Goal: Information Seeking & Learning: Learn about a topic

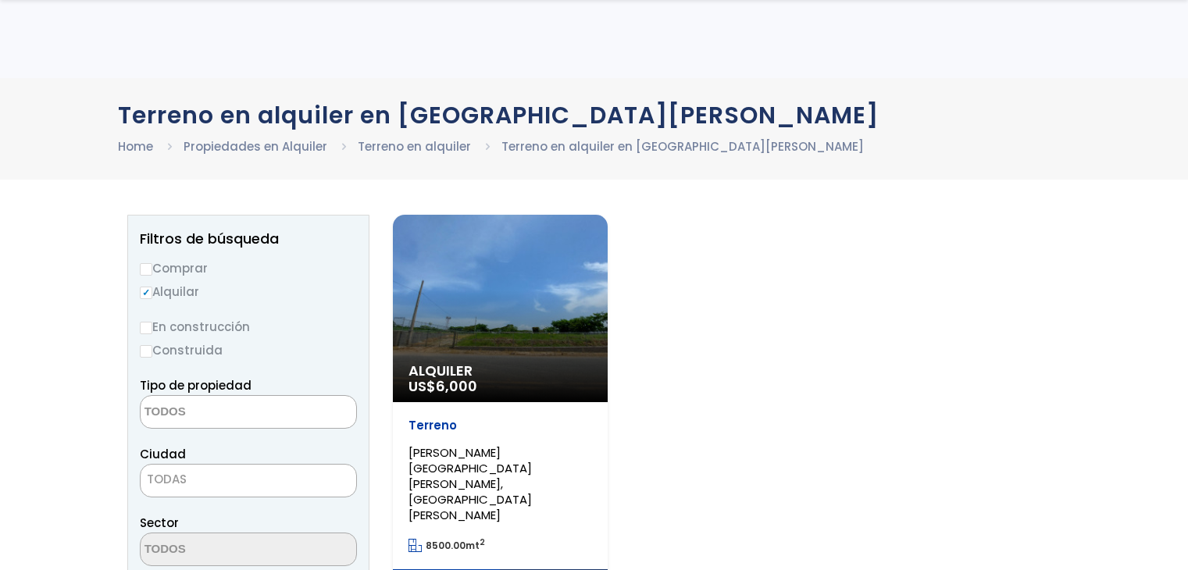
select select
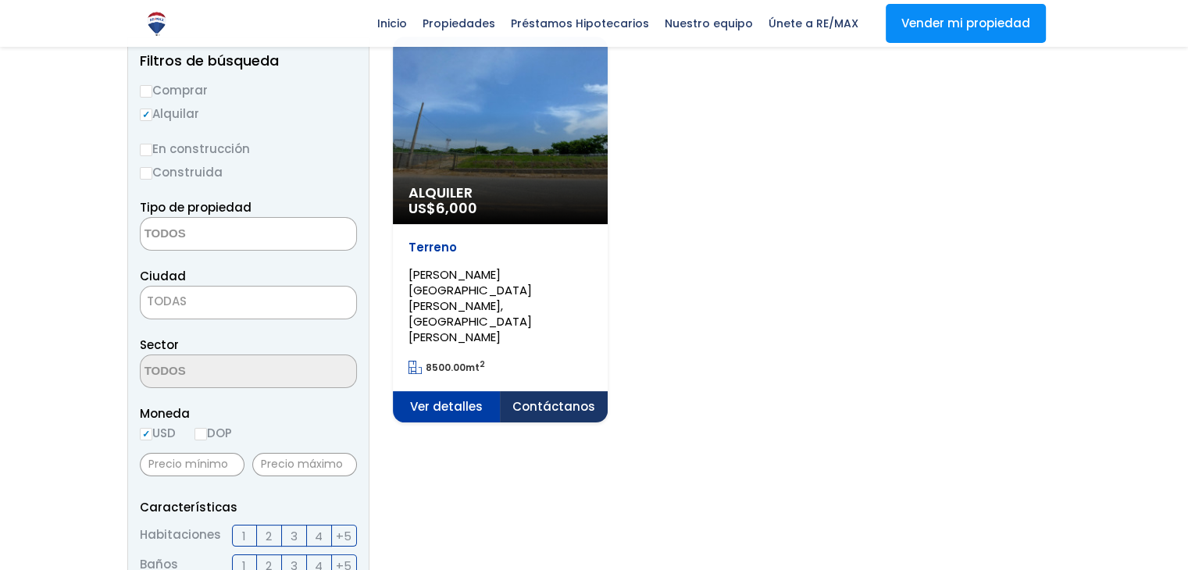
scroll to position [156, 0]
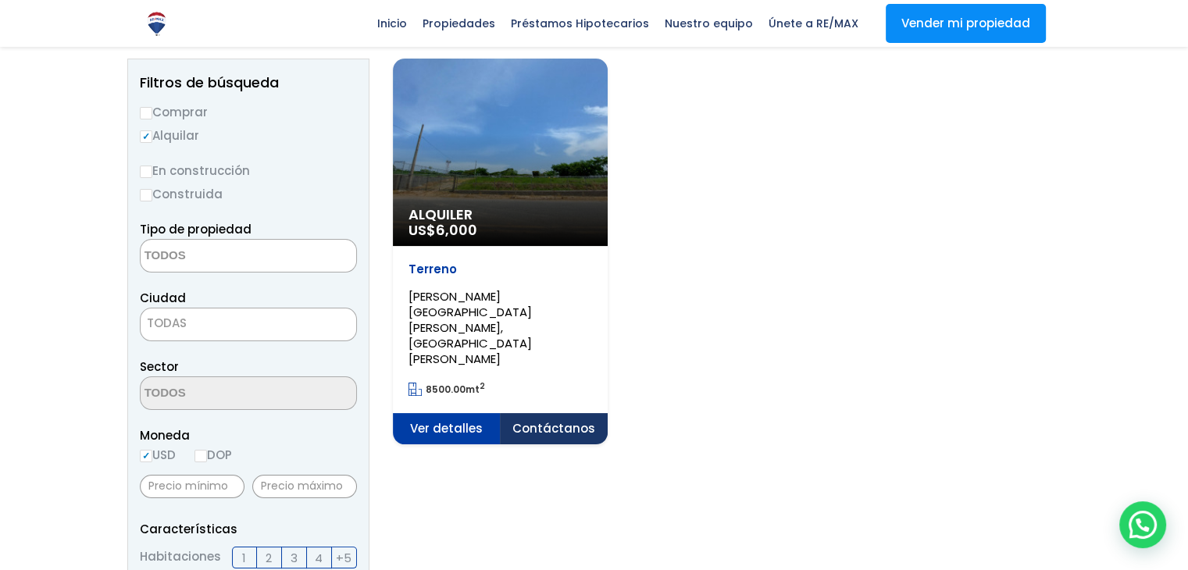
click at [509, 182] on div "Alquiler US$ 6,000" at bounding box center [500, 153] width 215 height 188
click at [492, 162] on div "Alquiler US$ 6,000" at bounding box center [500, 153] width 215 height 188
click at [533, 278] on div "Terreno MATA SAN JUAN, SANTO DOMINGO NORTE" at bounding box center [501, 314] width 184 height 105
click at [513, 310] on p "MATA SAN JUAN, SANTO DOMINGO NORTE" at bounding box center [501, 328] width 184 height 78
click at [477, 220] on span "6,000" at bounding box center [456, 230] width 41 height 20
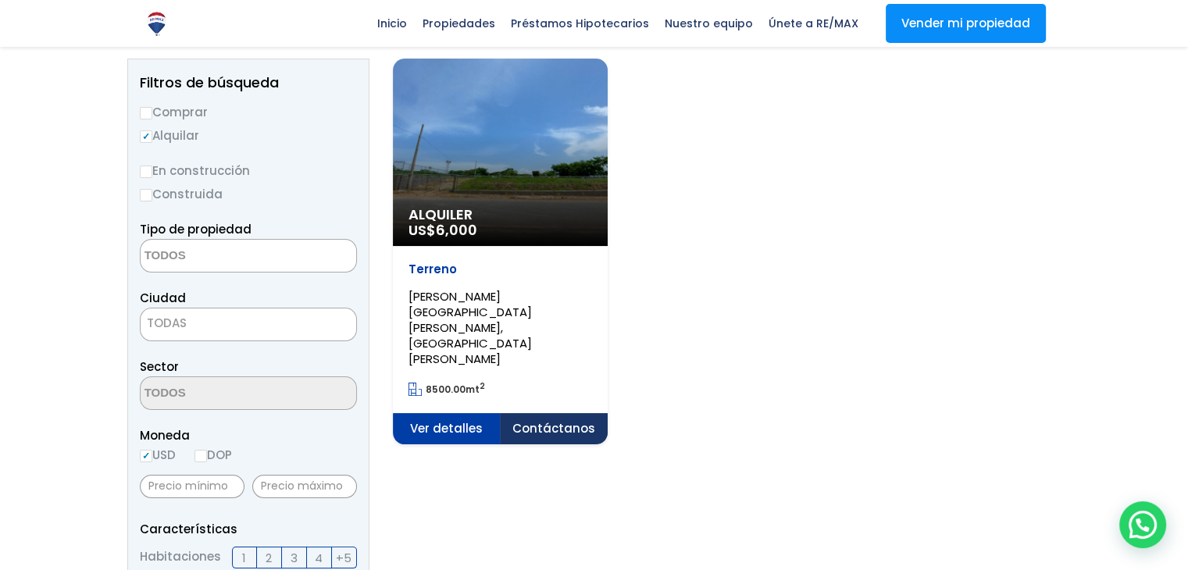
click at [474, 252] on div "Terreno MATA SAN JUAN, SANTO DOMINGO NORTE 8500.00 mt 2" at bounding box center [500, 329] width 215 height 167
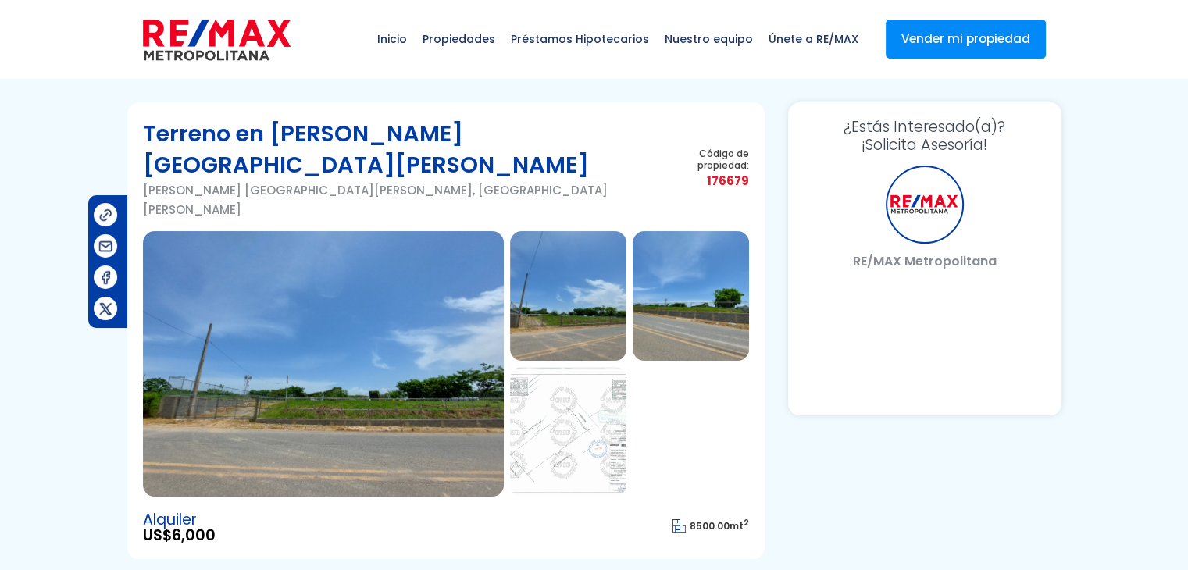
select select "DO"
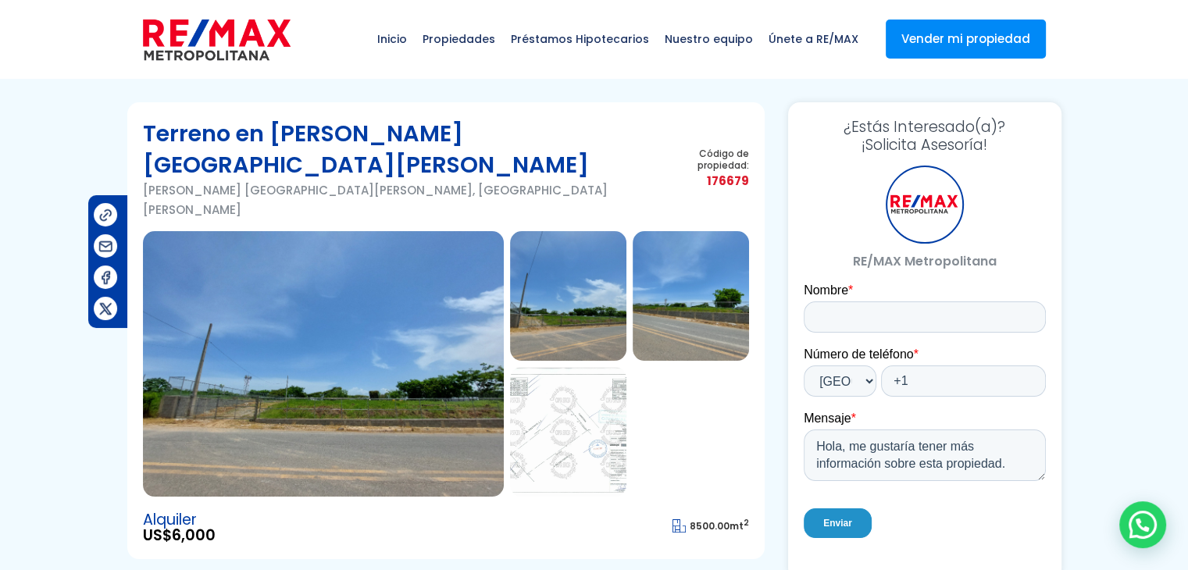
scroll to position [156, 0]
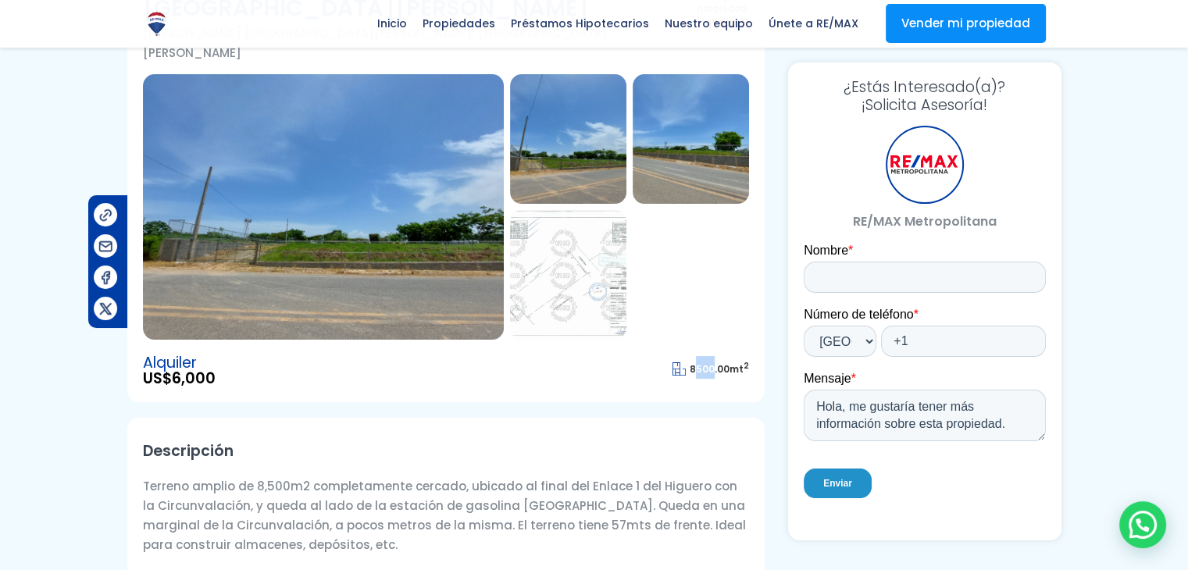
drag, startPoint x: 695, startPoint y: 316, endPoint x: 713, endPoint y: 316, distance: 18.0
click at [713, 363] on span "8500.00" at bounding box center [710, 369] width 40 height 13
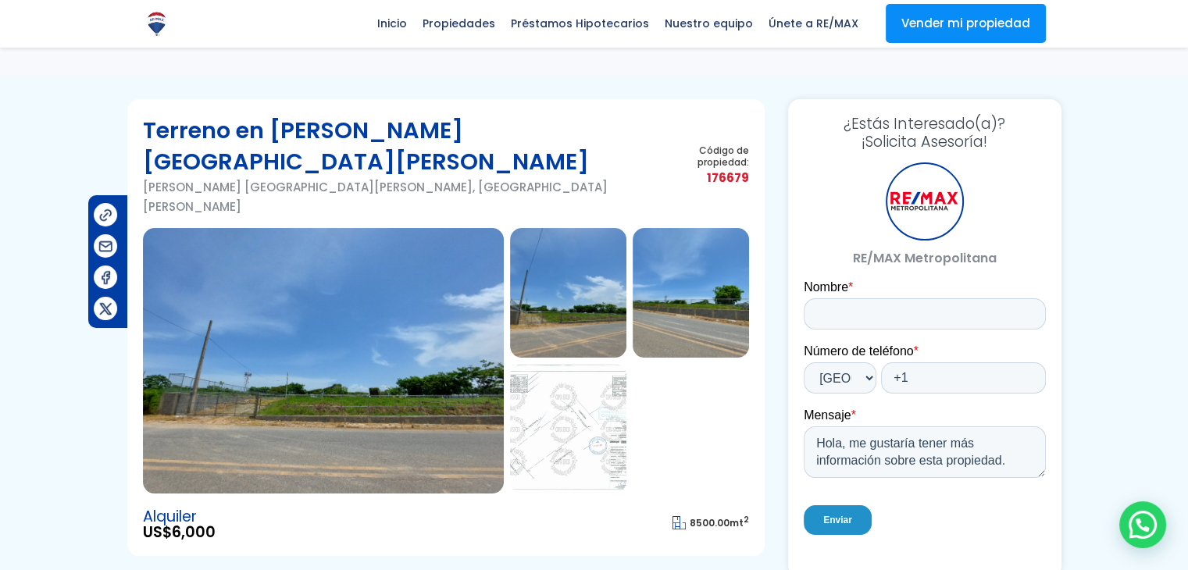
scroll to position [0, 0]
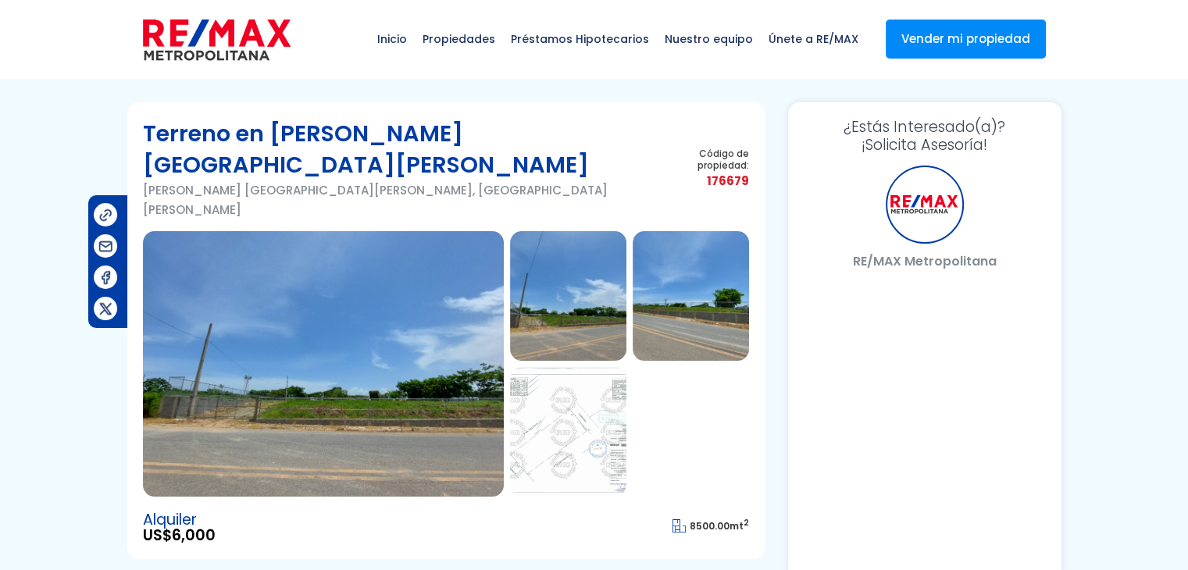
select select "DO"
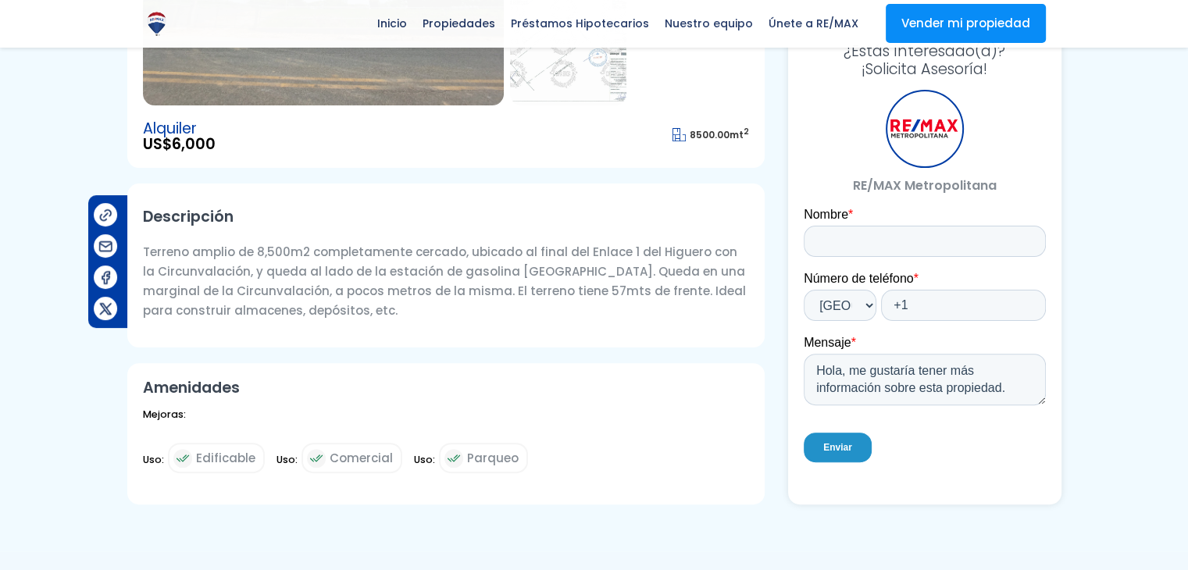
scroll to position [78, 0]
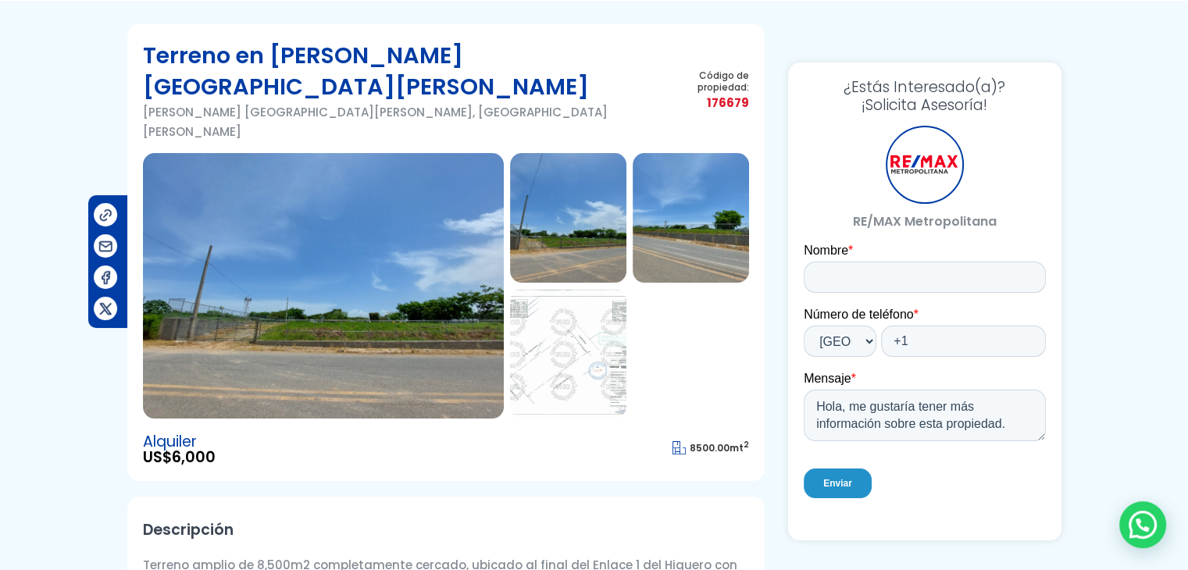
click at [47, 62] on div at bounding box center [594, 444] width 1188 height 841
